Goal: Information Seeking & Learning: Learn about a topic

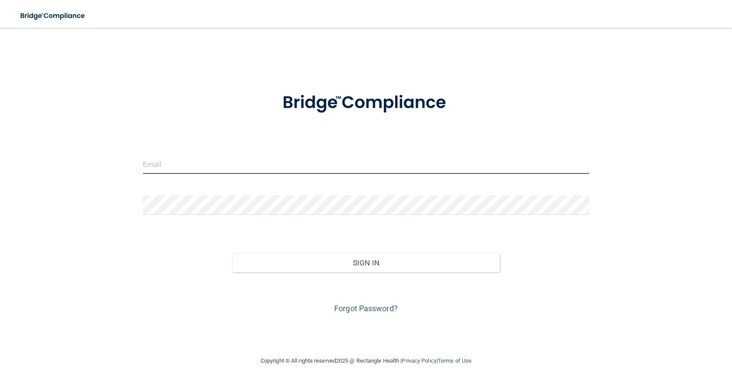
click at [156, 160] on input "email" at bounding box center [366, 164] width 446 height 20
type input "[EMAIL_ADDRESS][DOMAIN_NAME]"
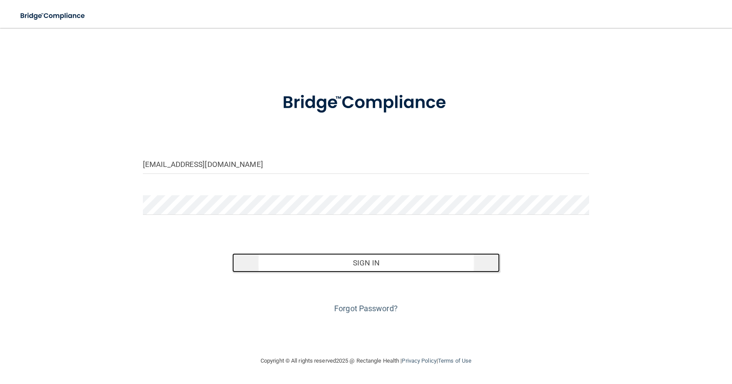
click at [361, 259] on button "Sign In" at bounding box center [366, 262] width 268 height 19
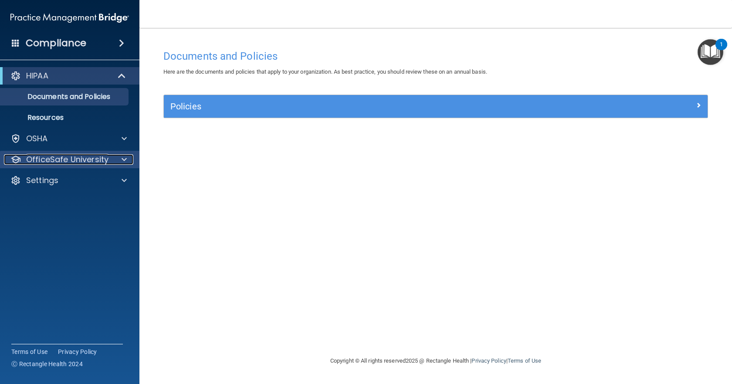
click at [40, 160] on p "OfficeSafe University" at bounding box center [67, 159] width 82 height 10
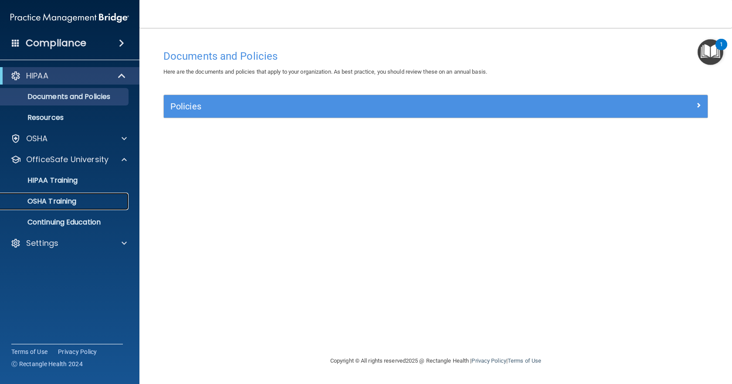
click at [48, 202] on p "OSHA Training" at bounding box center [41, 201] width 71 height 9
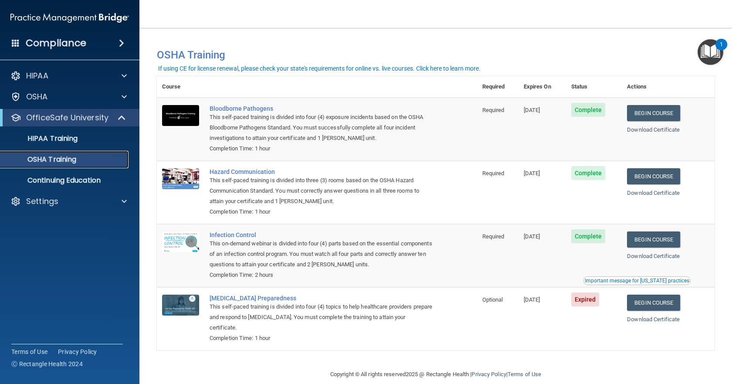
scroll to position [14, 0]
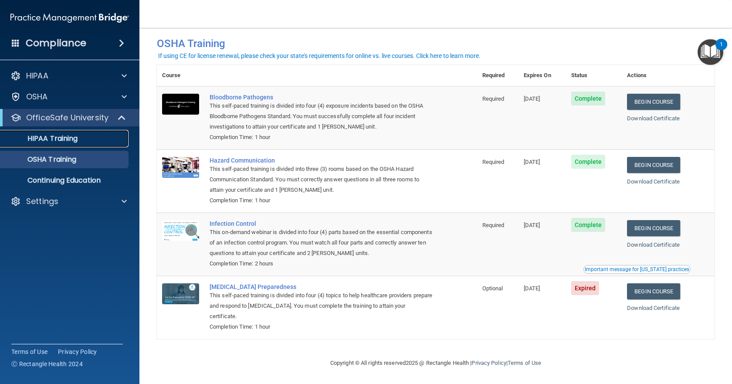
click at [41, 138] on p "HIPAA Training" at bounding box center [42, 138] width 72 height 9
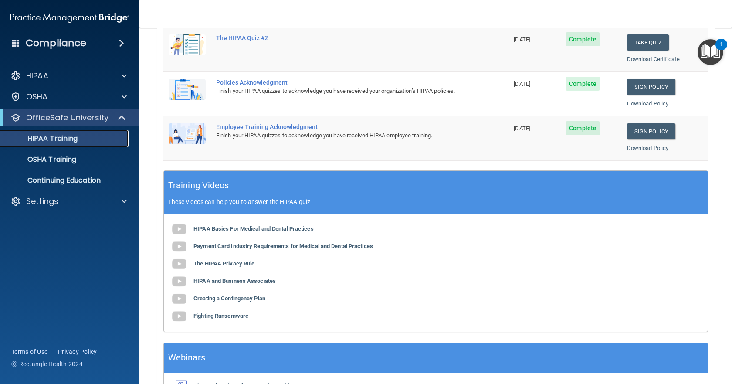
scroll to position [272, 0]
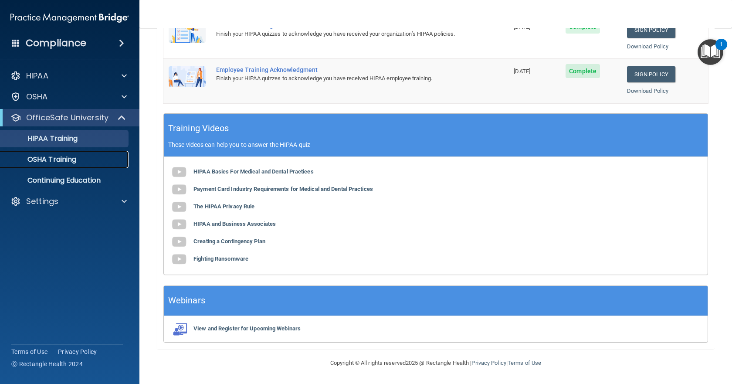
click at [36, 155] on p "OSHA Training" at bounding box center [41, 159] width 71 height 9
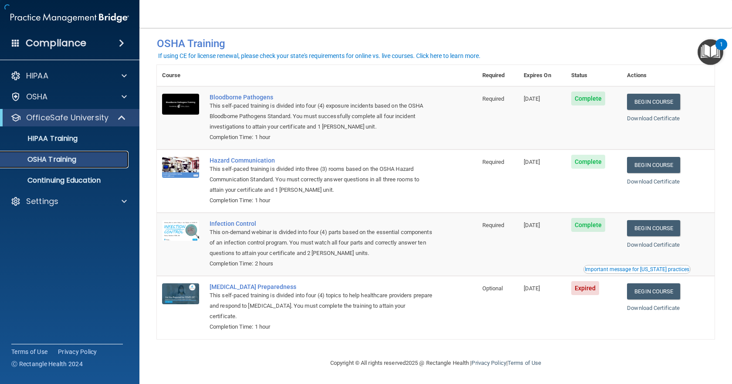
scroll to position [14, 0]
click at [709, 49] on img "Open Resource Center, 1 new notification" at bounding box center [711, 52] width 26 height 26
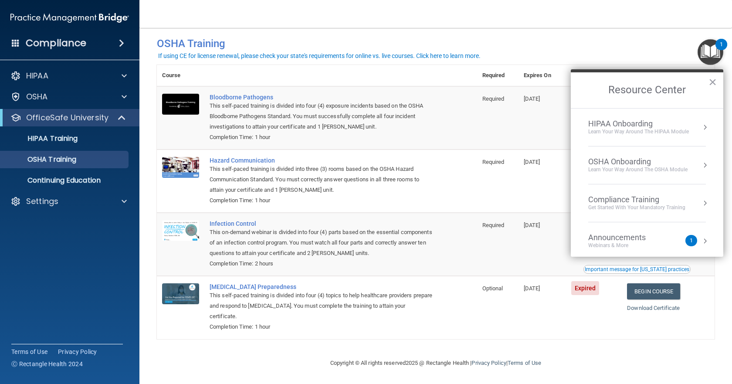
click at [606, 243] on div "Webinars & More" at bounding box center [625, 245] width 75 height 7
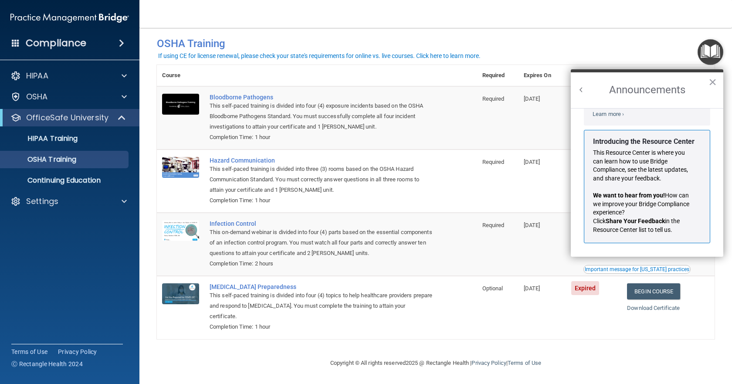
scroll to position [153, 0]
click at [709, 81] on button "×" at bounding box center [712, 82] width 8 height 14
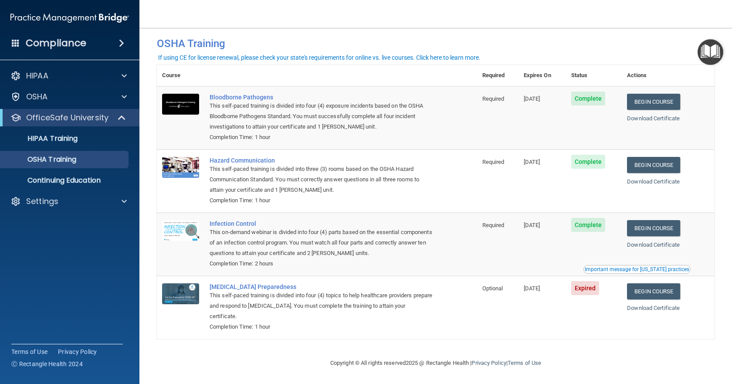
scroll to position [0, 0]
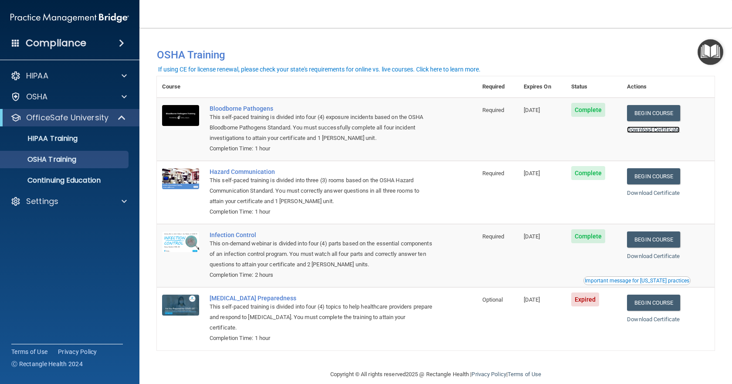
click at [647, 127] on link "Download Certificate" at bounding box center [653, 129] width 53 height 7
click at [632, 196] on link "Download Certificate" at bounding box center [653, 193] width 53 height 7
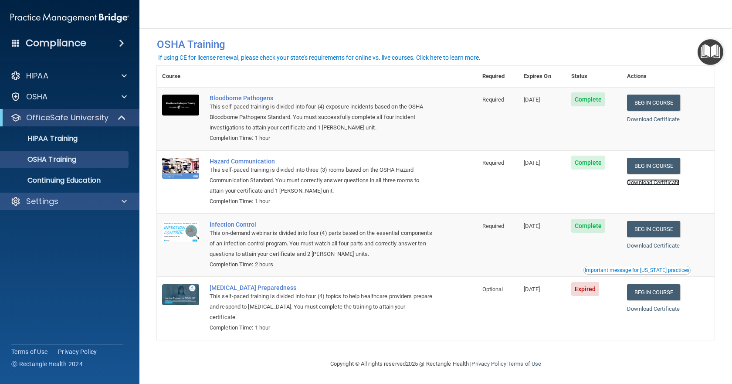
scroll to position [14, 0]
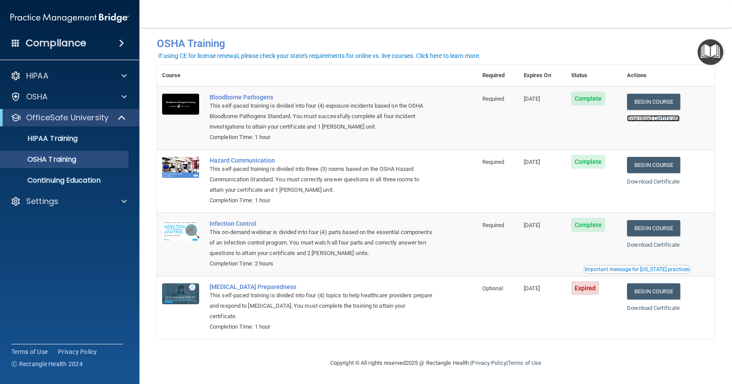
click at [646, 115] on link "Download Certificate" at bounding box center [653, 118] width 53 height 7
click at [30, 72] on p "HIPAA" at bounding box center [37, 76] width 22 height 10
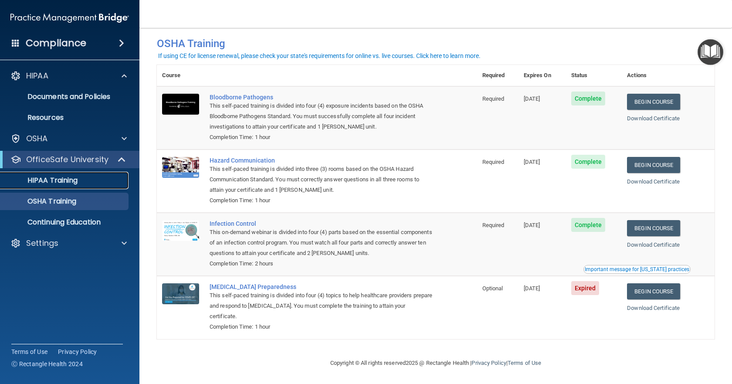
click at [63, 179] on p "HIPAA Training" at bounding box center [42, 180] width 72 height 9
